Goal: Task Accomplishment & Management: Manage account settings

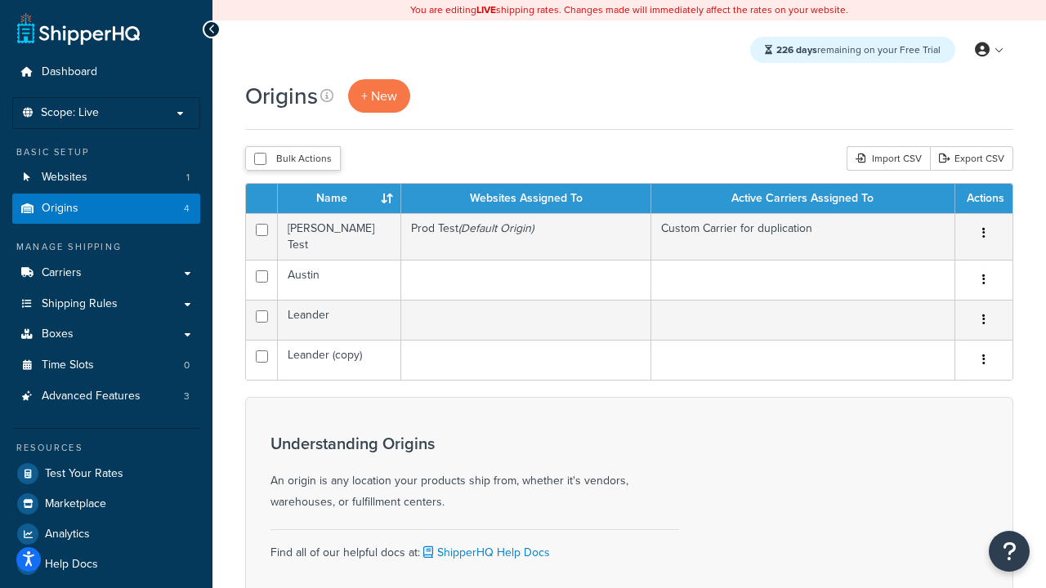
click at [260, 160] on input "checkbox" at bounding box center [260, 159] width 12 height 12
checkbox input "true"
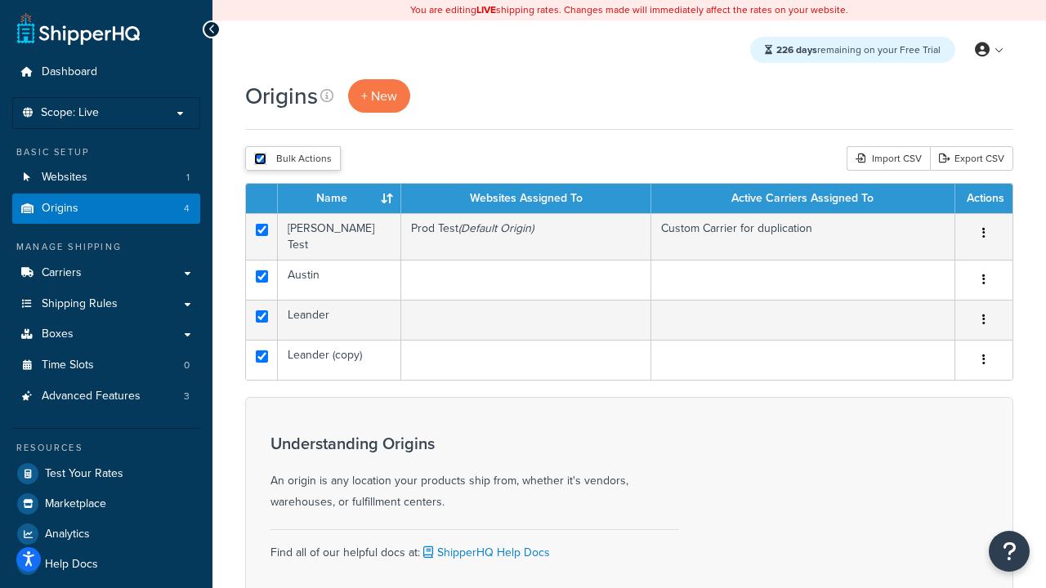
checkbox input "true"
click at [0, 0] on button "Delete" at bounding box center [0, 0] width 0 height 0
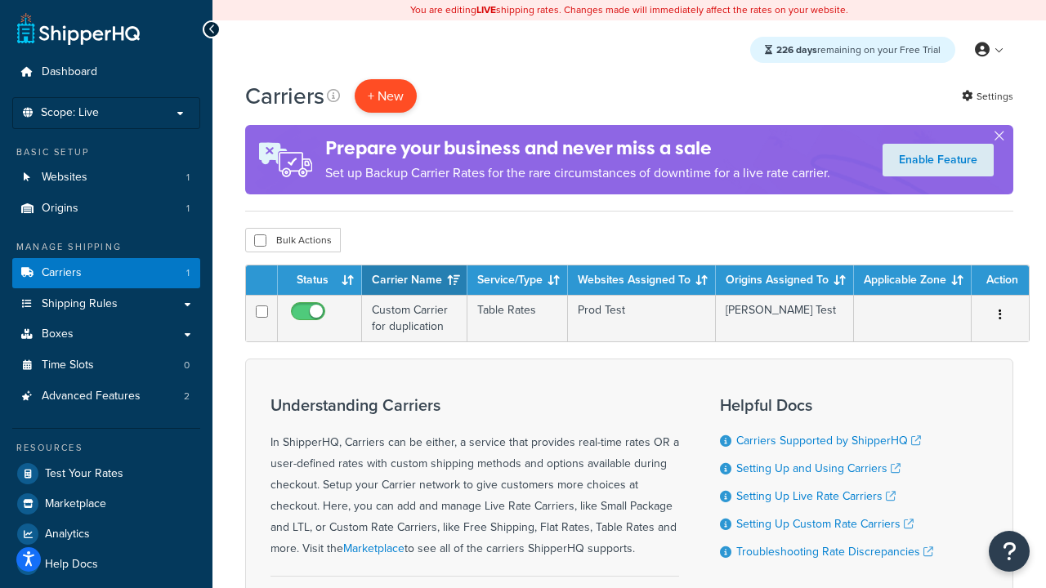
click at [386, 96] on button "+ New" at bounding box center [386, 96] width 62 height 34
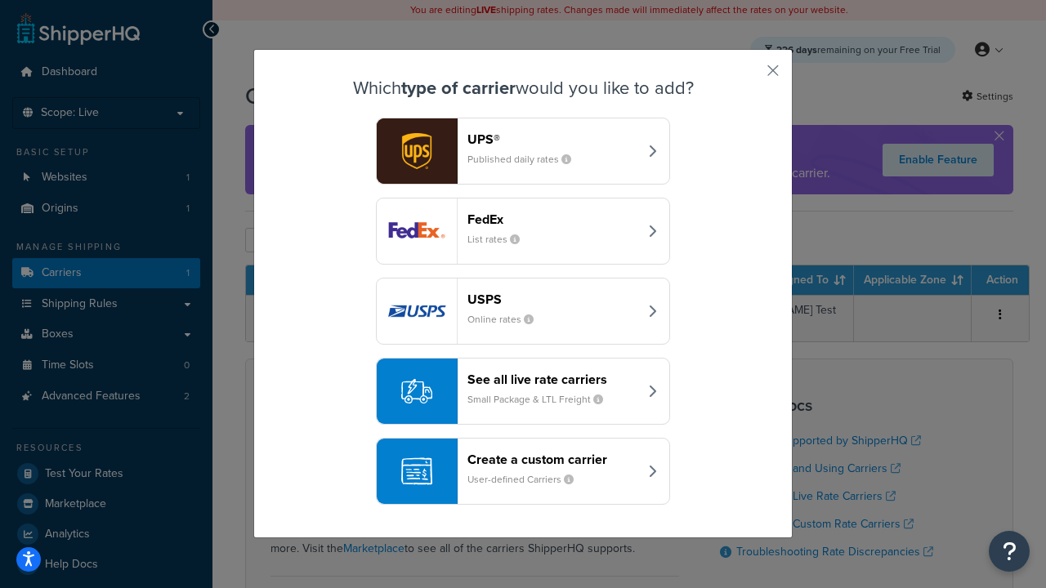
click at [553, 220] on header "FedEx" at bounding box center [553, 220] width 171 height 16
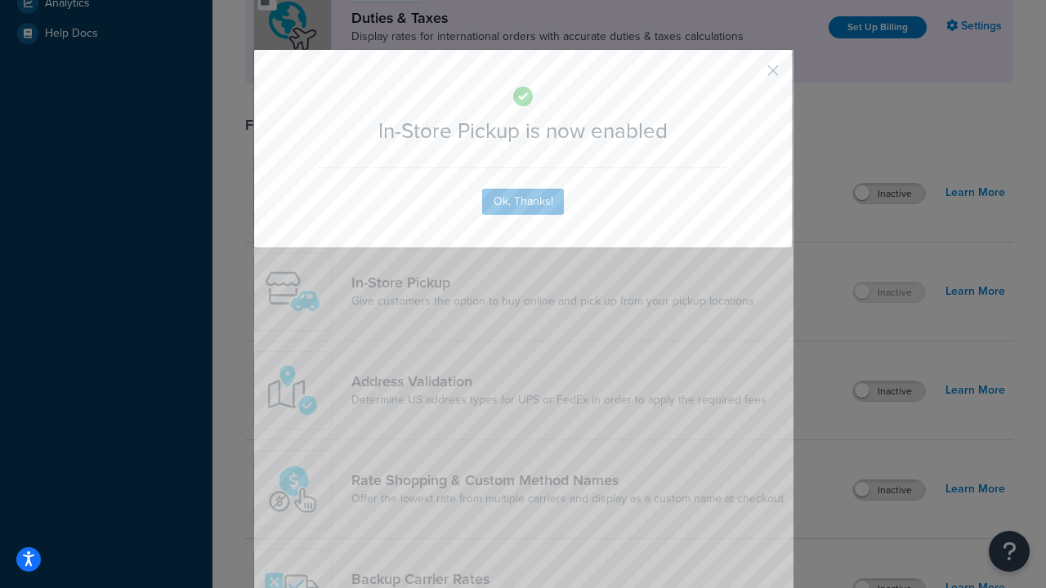
click at [749, 76] on button "button" at bounding box center [749, 76] width 4 height 4
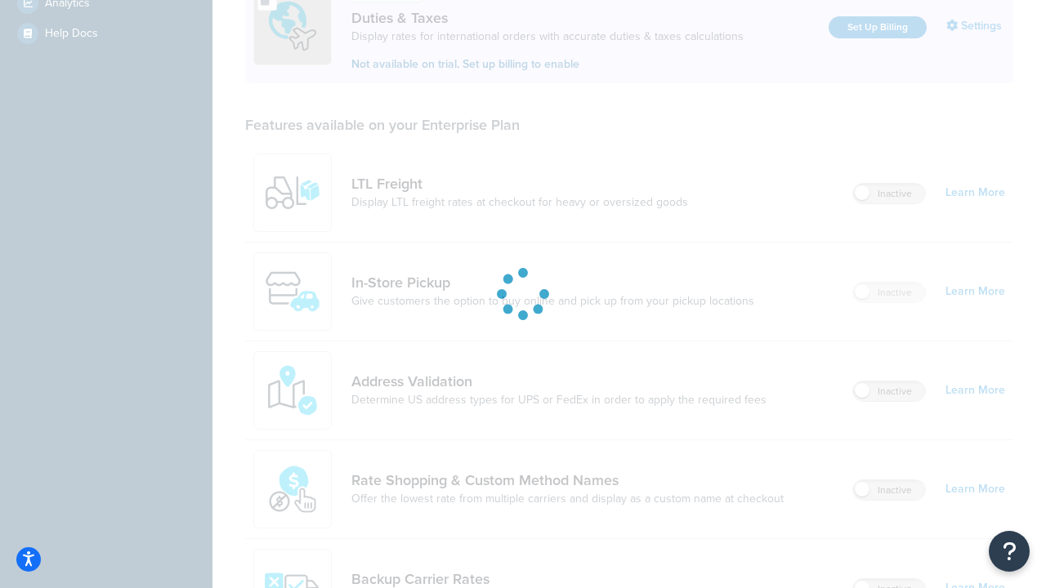
scroll to position [562, 0]
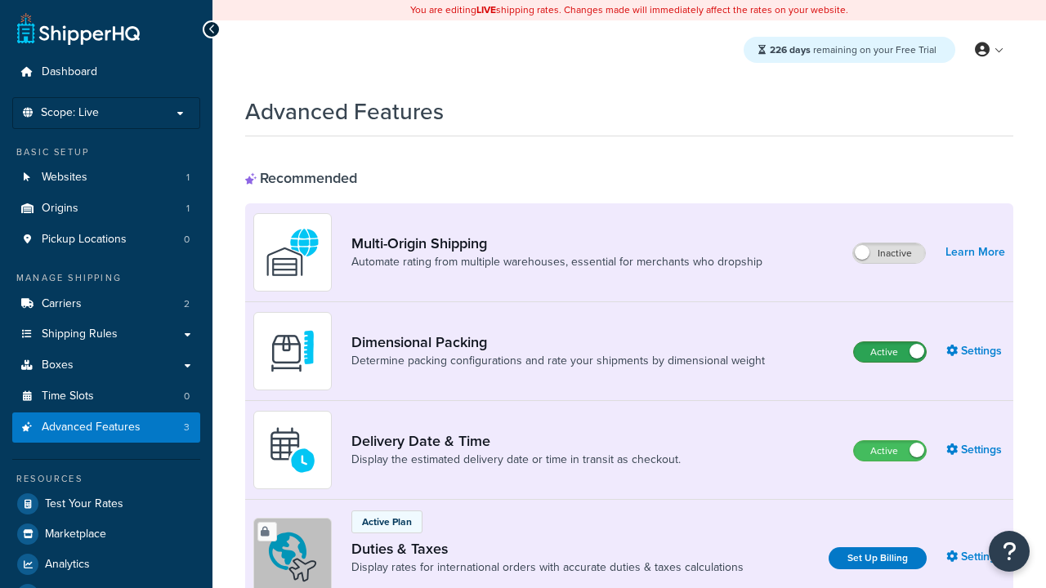
click at [890, 353] on label "Active" at bounding box center [890, 352] width 72 height 20
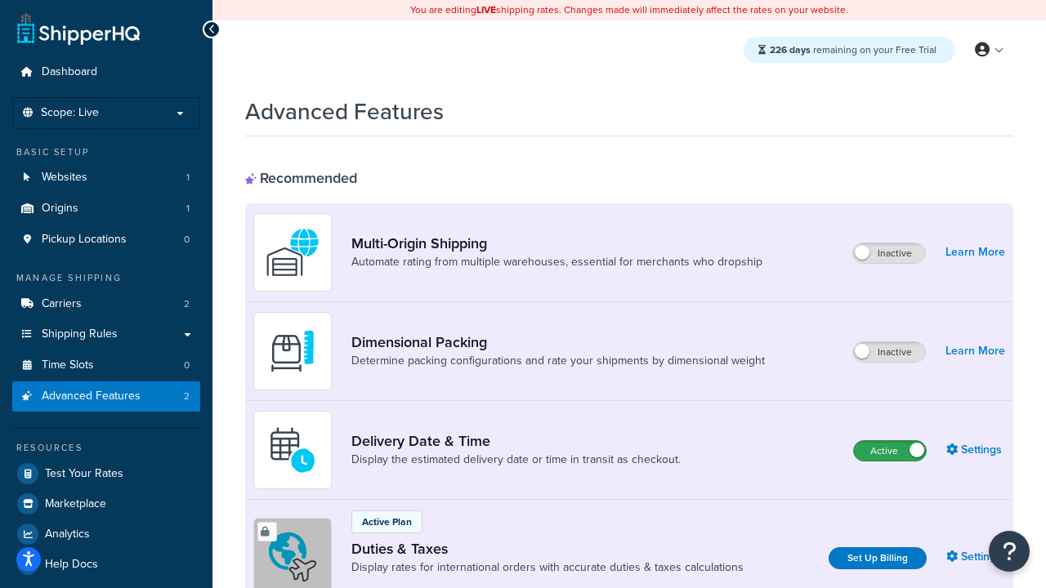
click at [890, 452] on label "Active" at bounding box center [890, 451] width 72 height 20
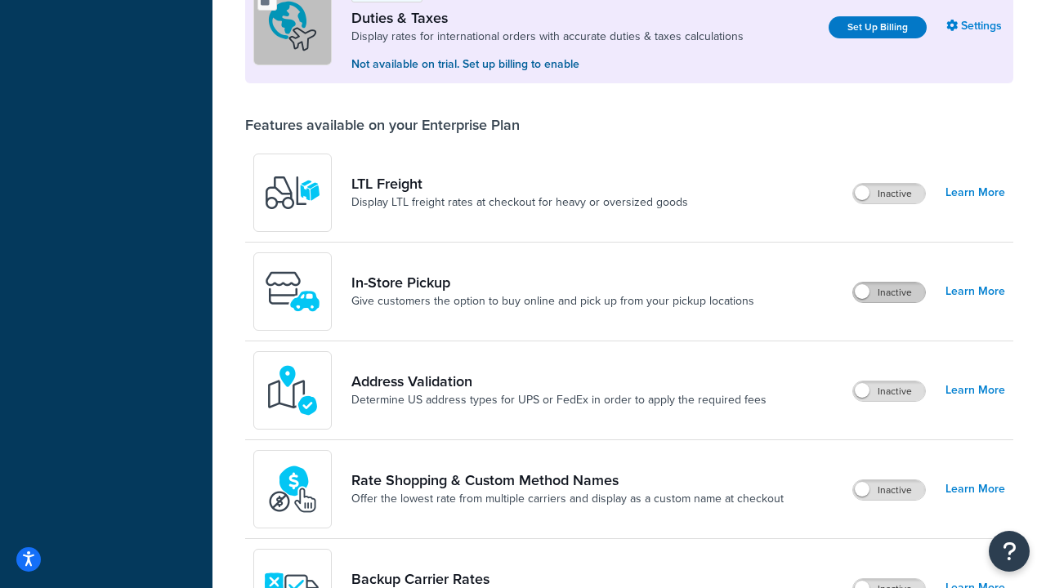
scroll to position [500, 0]
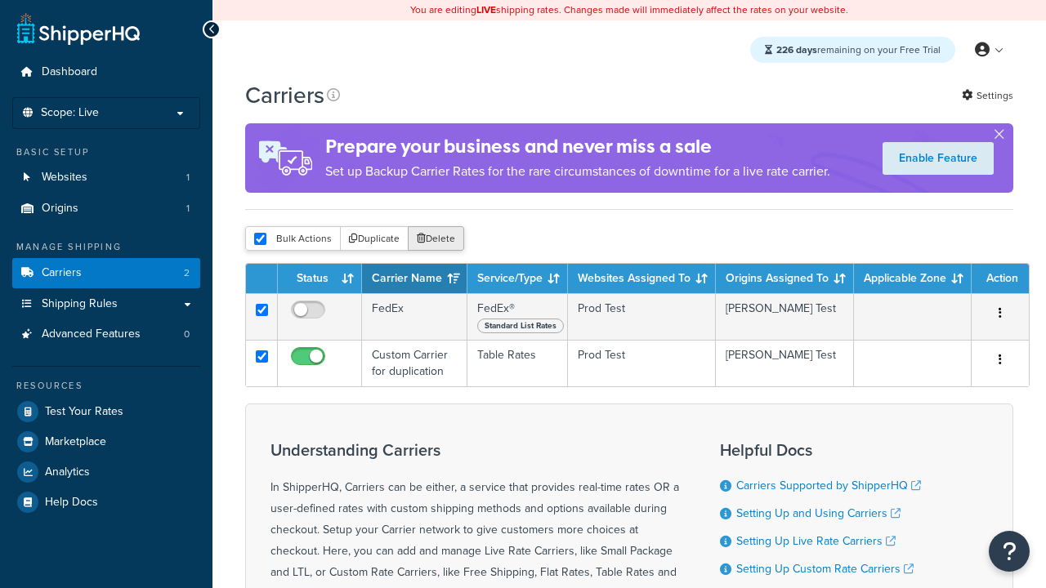
click at [435, 240] on button "Delete" at bounding box center [436, 238] width 56 height 25
